Goal: Transaction & Acquisition: Purchase product/service

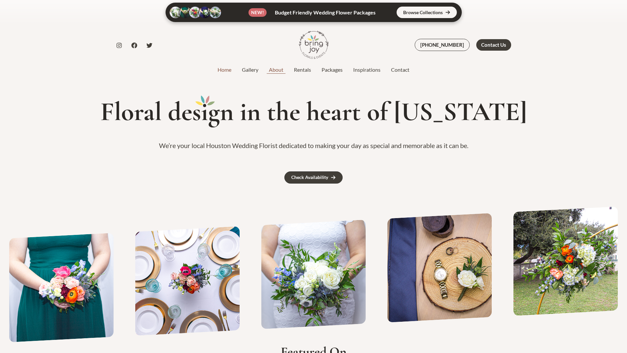
click at [274, 70] on link "About" at bounding box center [275, 70] width 25 height 8
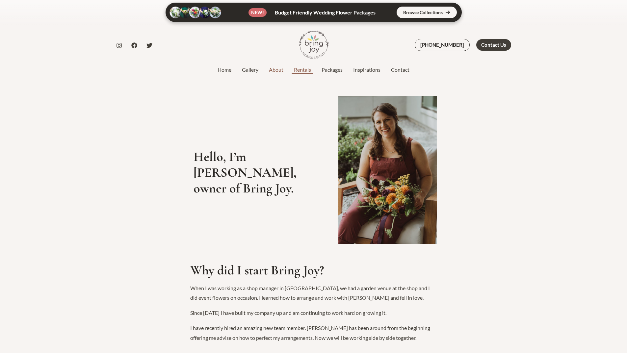
click at [305, 70] on link "Rentals" at bounding box center [302, 70] width 28 height 8
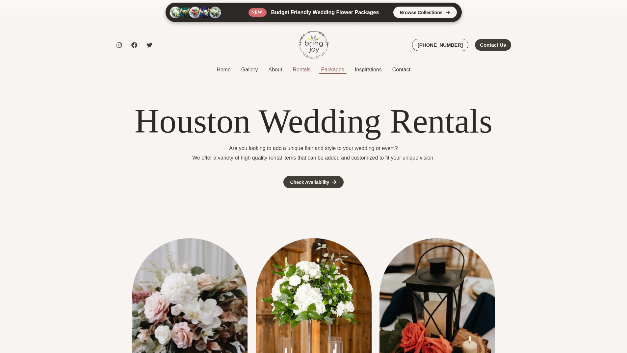
click at [333, 72] on link "Packages" at bounding box center [333, 70] width 34 height 8
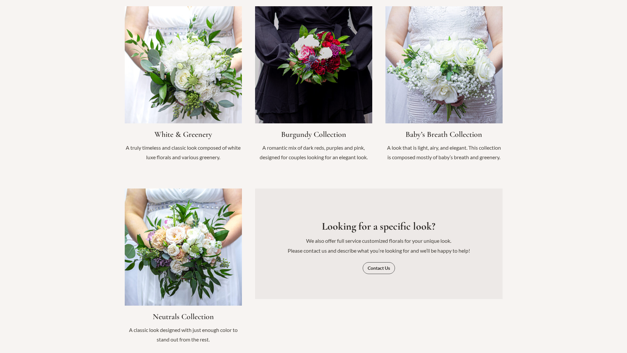
scroll to position [737, 0]
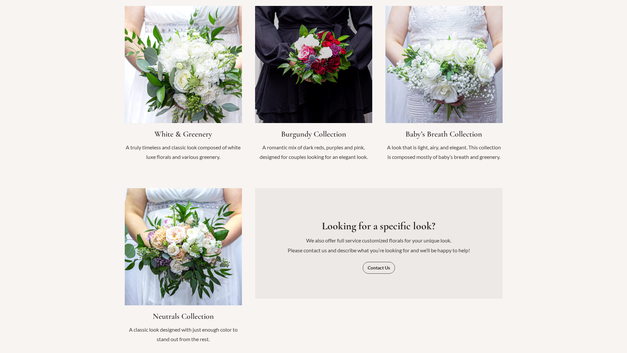
click at [216, 74] on link "Infobox Link" at bounding box center [183, 87] width 117 height 162
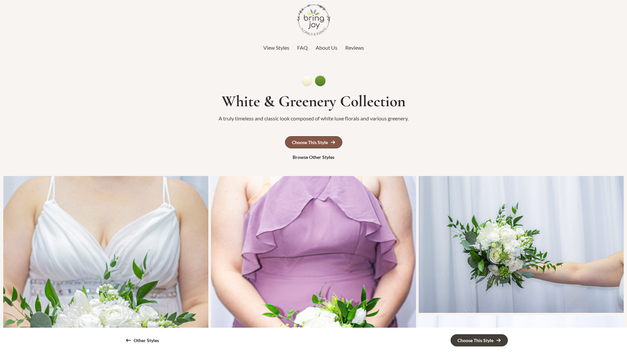
click at [325, 141] on div "Choose This Style" at bounding box center [310, 142] width 36 height 5
